Goal: Obtain resource: Obtain resource

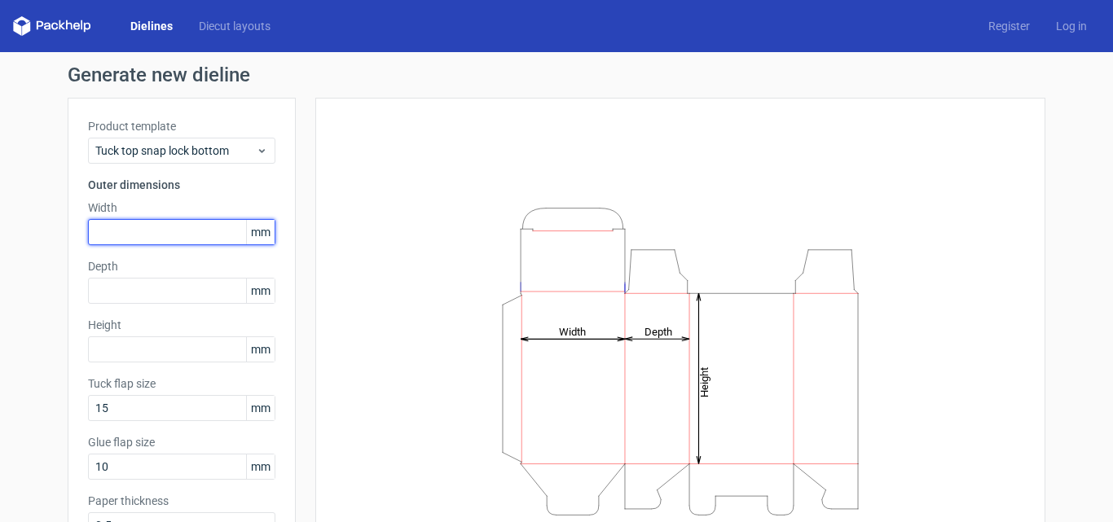
click at [124, 231] on input "text" at bounding box center [181, 232] width 187 height 26
type input "130"
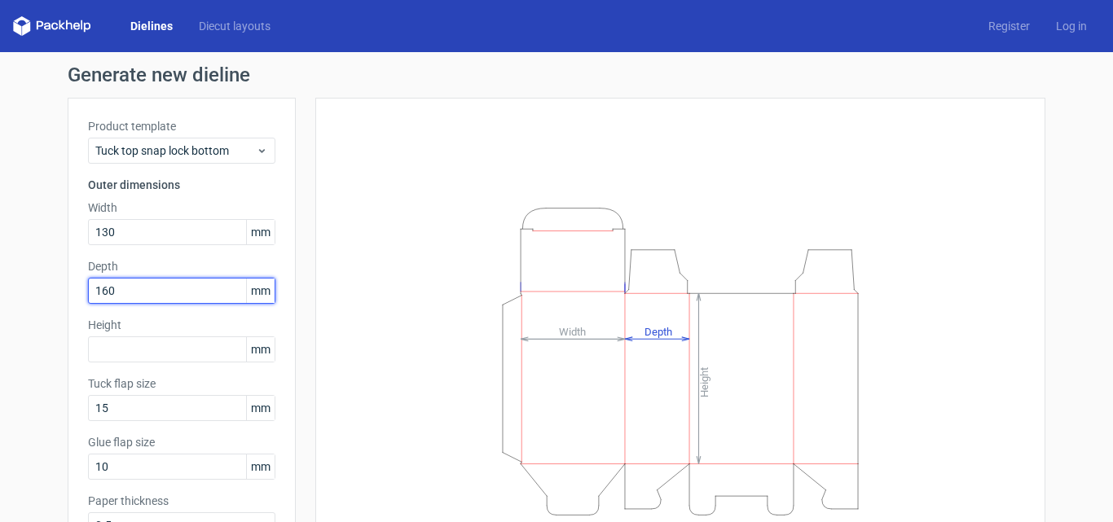
drag, startPoint x: 161, startPoint y: 294, endPoint x: 0, endPoint y: 301, distance: 160.7
click at [0, 301] on div "Generate new dieline Product template Tuck top snap lock bottom Outer dimension…" at bounding box center [556, 345] width 1113 height 586
type input "40"
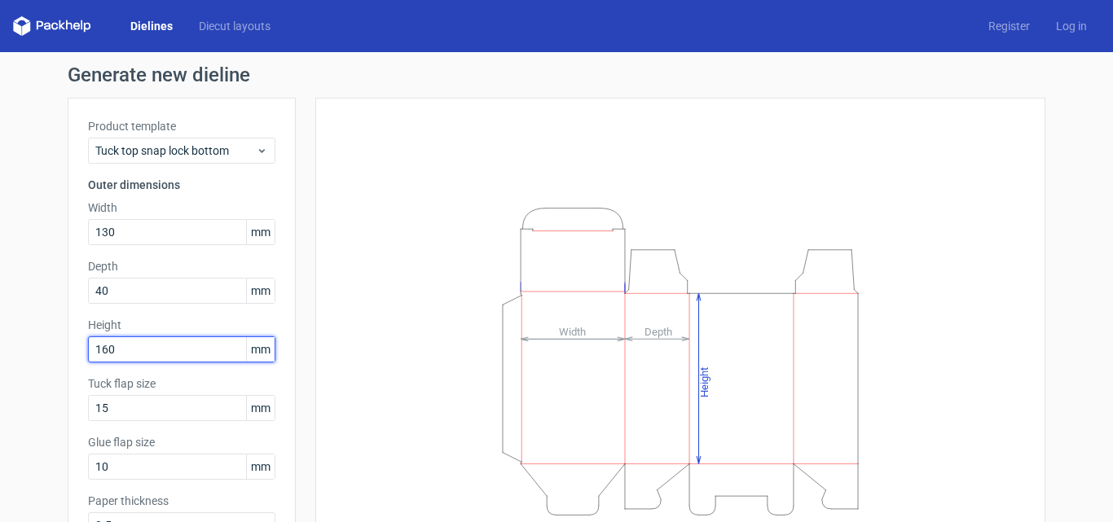
type input "160"
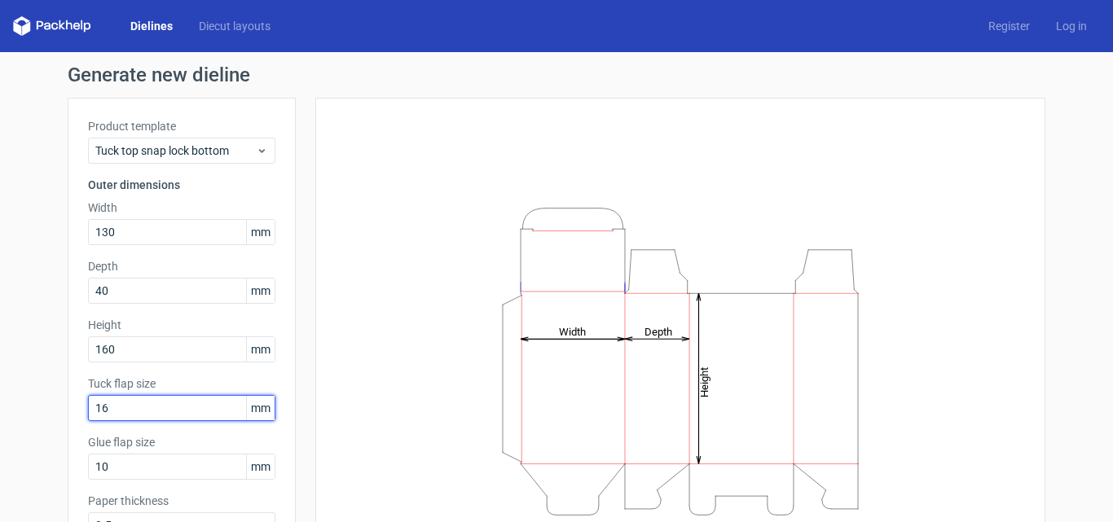
type input "16"
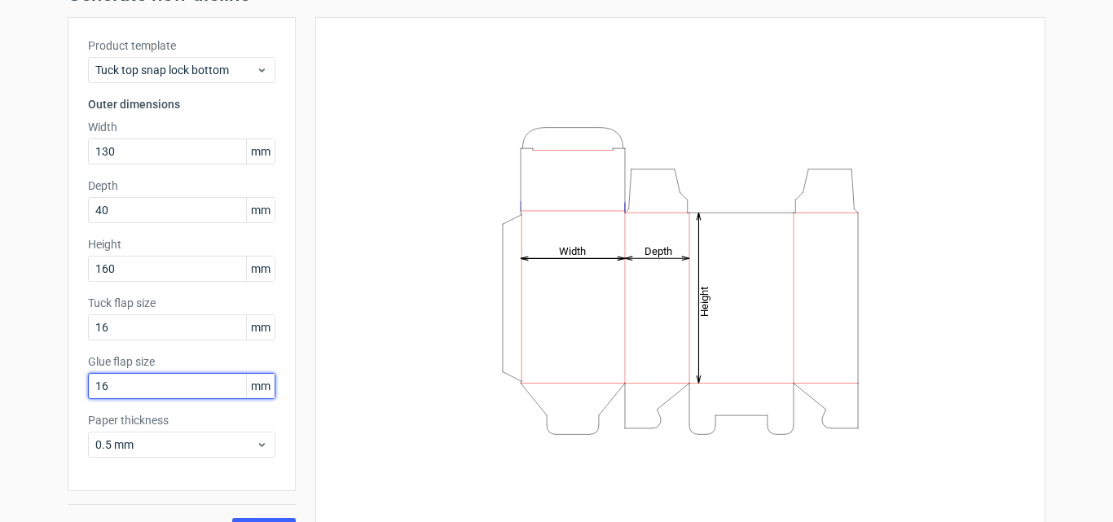
scroll to position [116, 0]
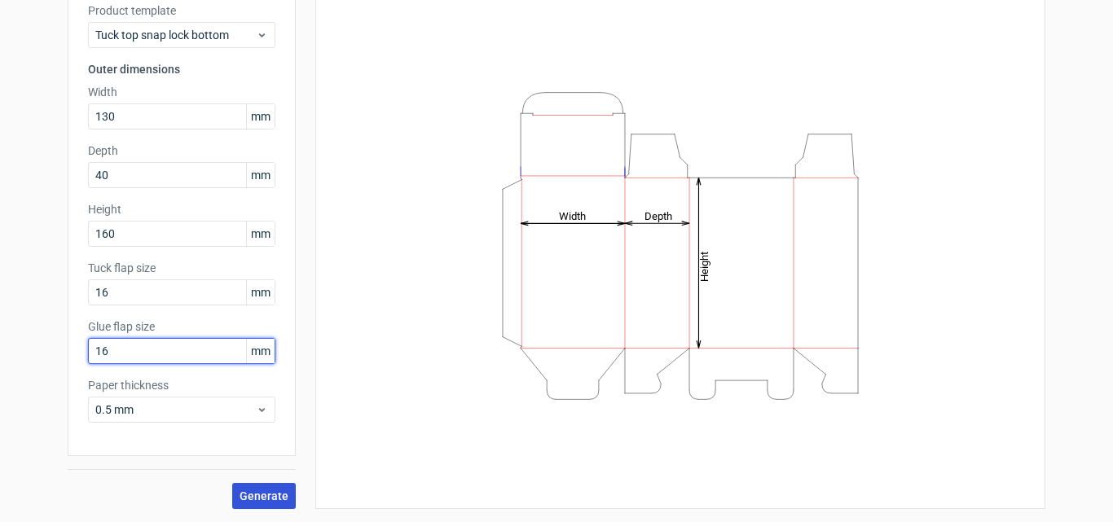
type input "16"
click at [261, 488] on button "Generate" at bounding box center [264, 496] width 64 height 26
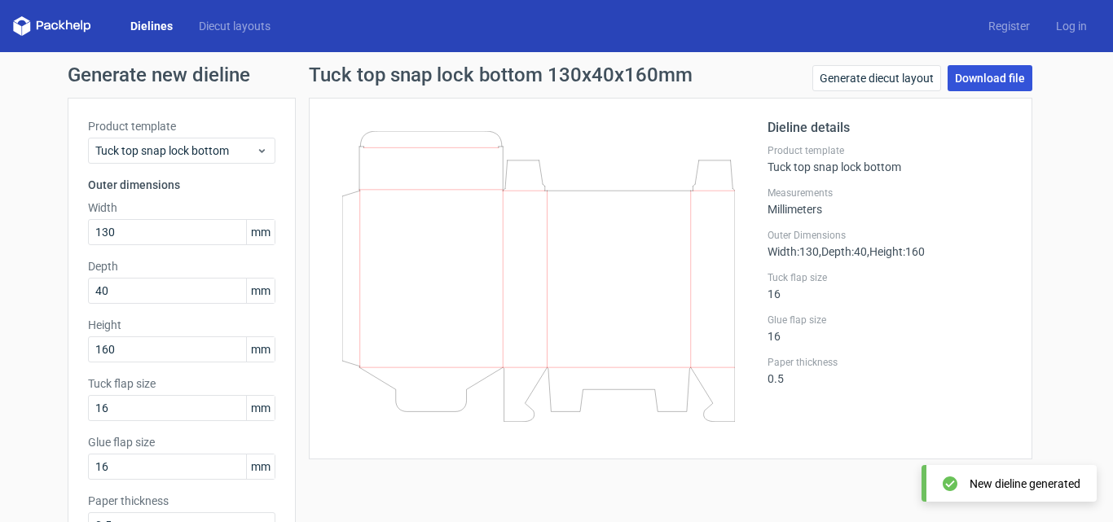
click at [963, 79] on link "Download file" at bounding box center [990, 78] width 85 height 26
